Goal: Navigation & Orientation: Find specific page/section

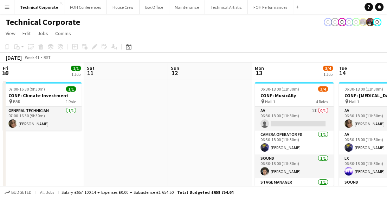
scroll to position [0, 250]
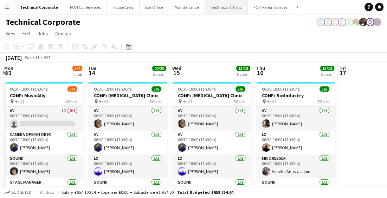
click at [224, 6] on button "Technical Artistic Close" at bounding box center [226, 7] width 43 height 14
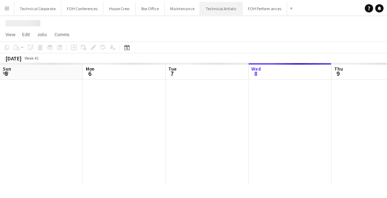
scroll to position [0, 168]
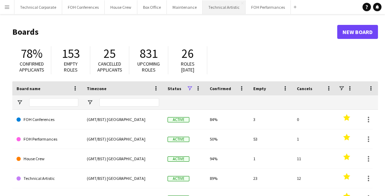
click at [226, 8] on button "Technical Artistic Close" at bounding box center [224, 7] width 43 height 14
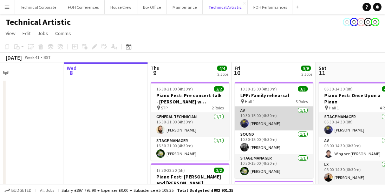
scroll to position [0, 189]
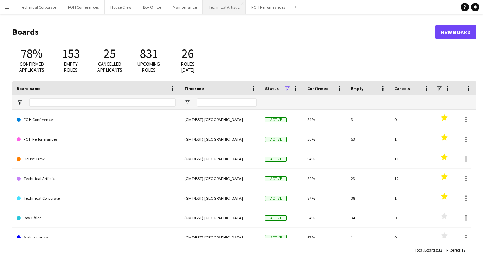
click at [218, 7] on button "Technical Artistic Close" at bounding box center [224, 7] width 43 height 14
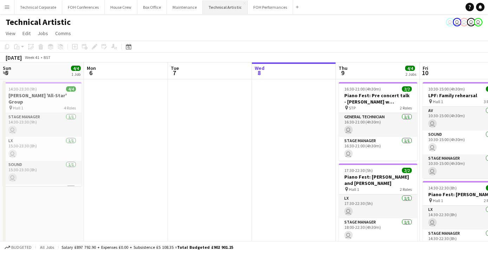
scroll to position [0, 168]
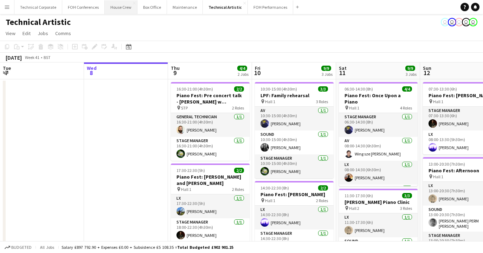
click at [120, 9] on button "House Crew Close" at bounding box center [121, 7] width 33 height 14
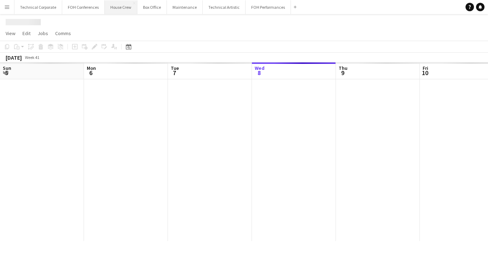
scroll to position [0, 168]
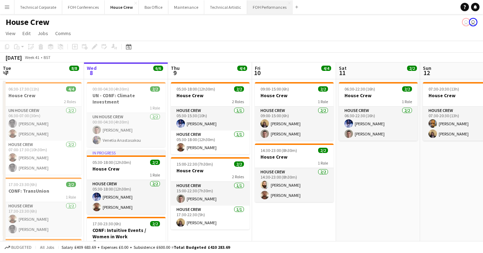
click at [258, 9] on button "FOH Performances Close" at bounding box center [269, 7] width 45 height 14
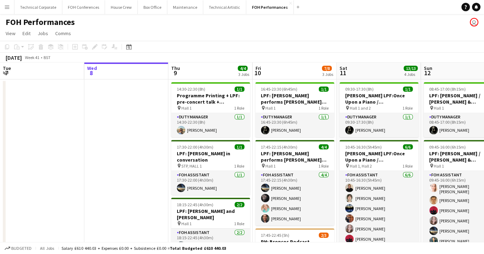
scroll to position [0, 168]
